Goal: Navigation & Orientation: Find specific page/section

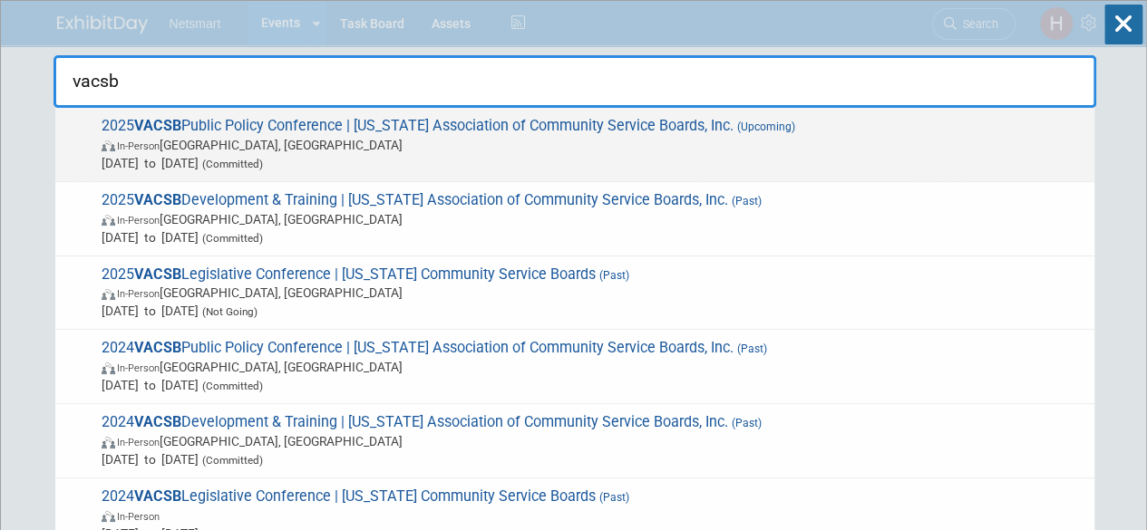
type input "vacsb"
click at [372, 124] on span "2025 VACSB Public Policy Conference | [US_STATE] Association of Community Servi…" at bounding box center [590, 144] width 989 height 55
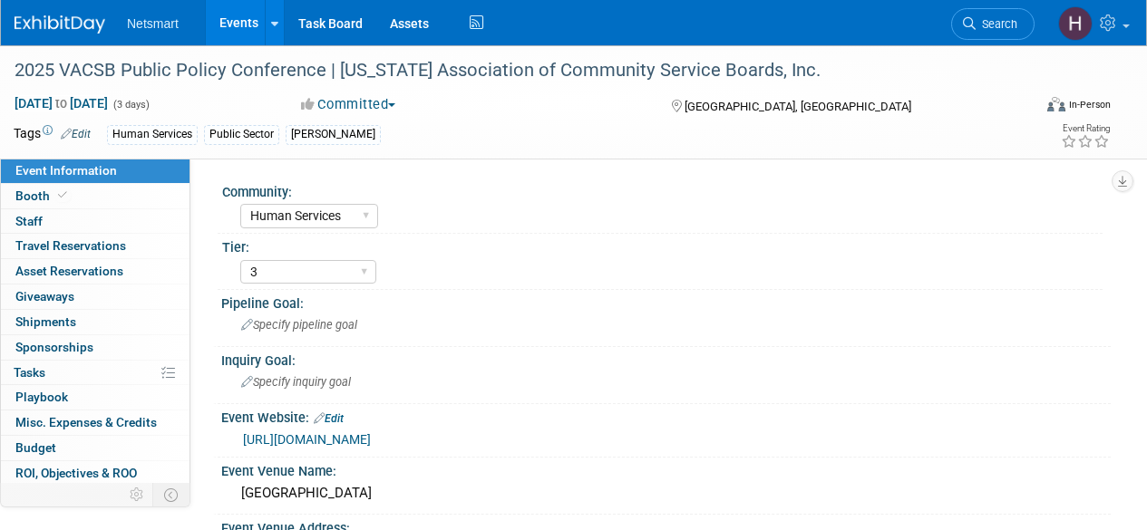
select select "Human Services"
select select "3"
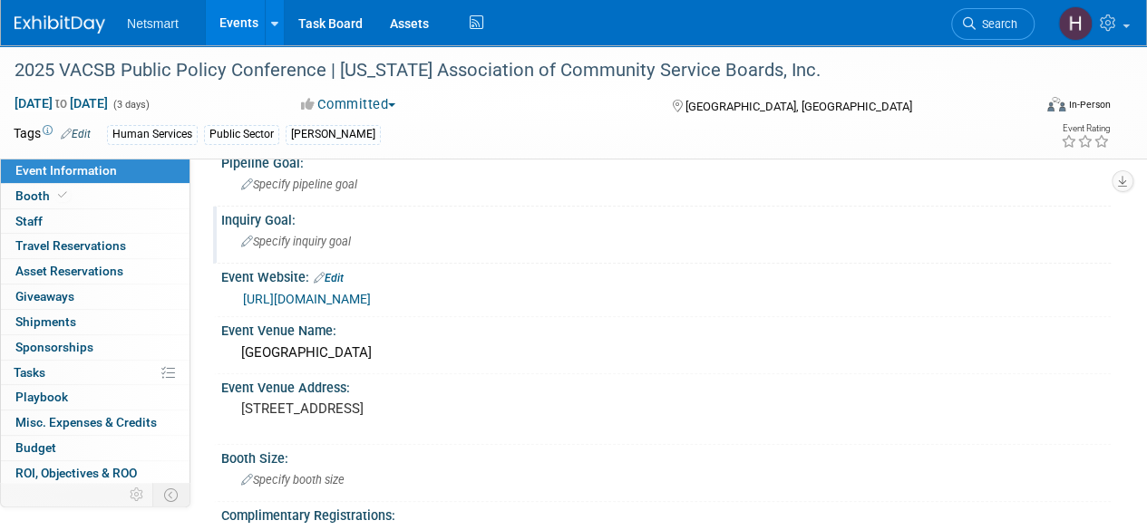
scroll to position [181, 0]
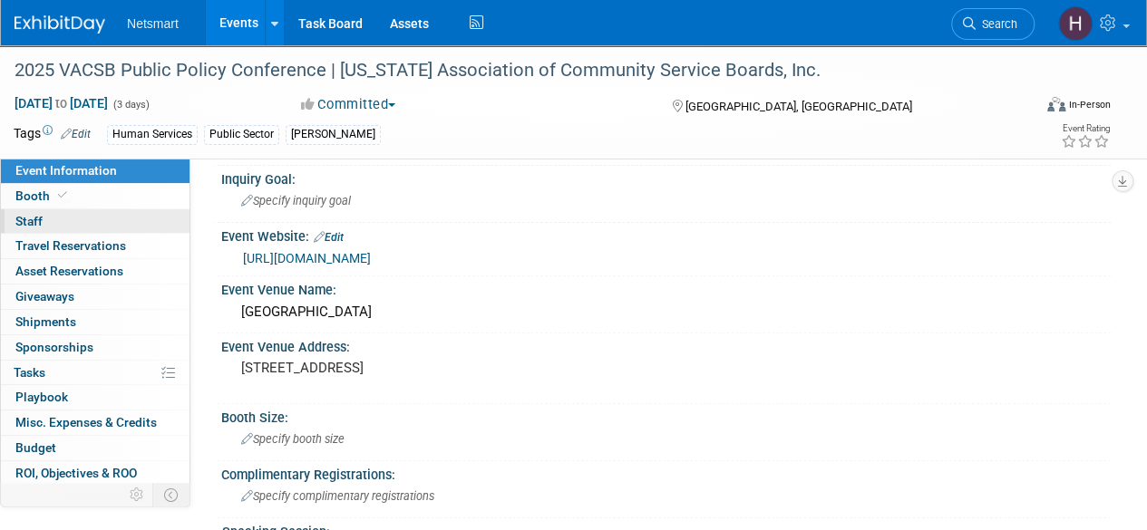
click at [80, 220] on link "0 Staff 0" at bounding box center [95, 221] width 189 height 24
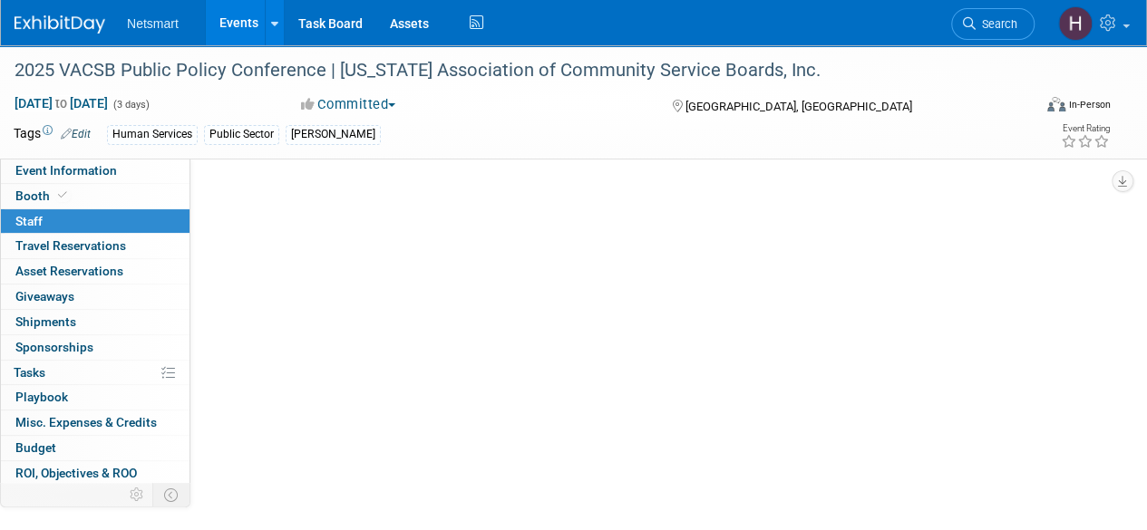
scroll to position [0, 0]
